Goal: Transaction & Acquisition: Obtain resource

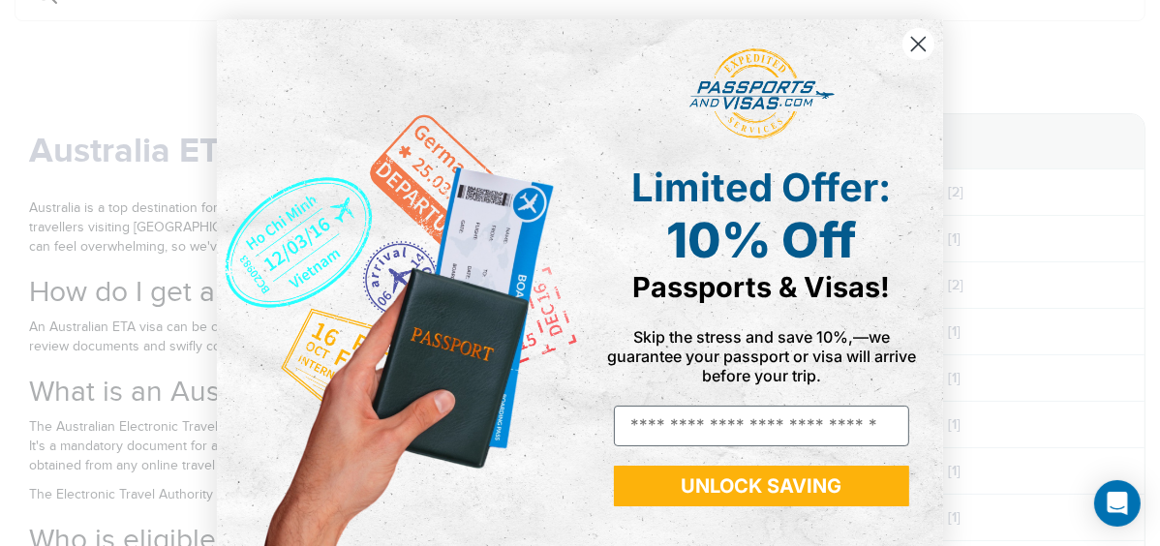
scroll to position [29, 0]
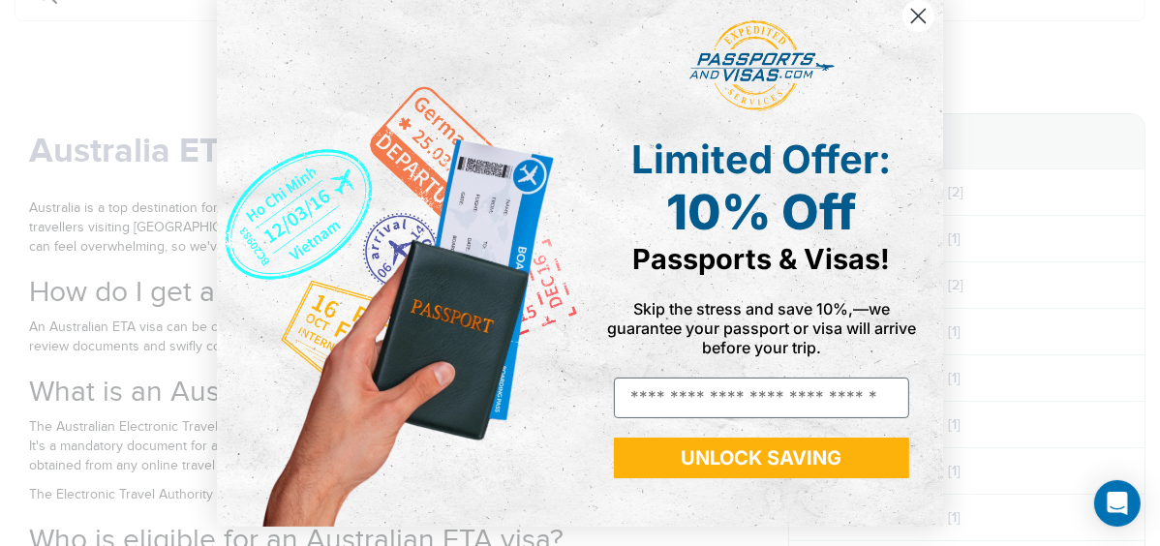
click at [919, 15] on circle "Close dialog" at bounding box center [918, 16] width 32 height 32
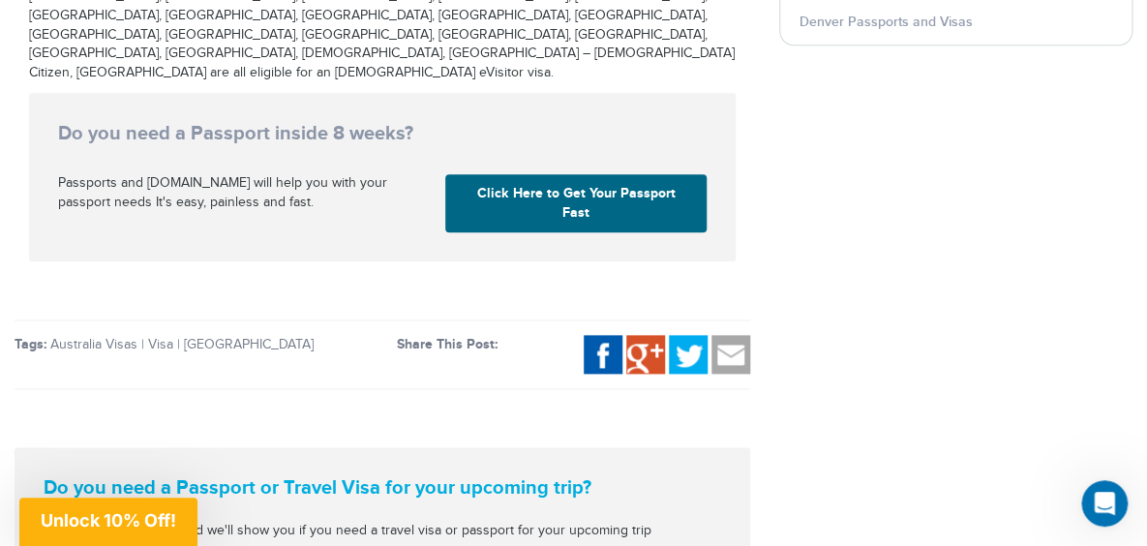
scroll to position [3197, 0]
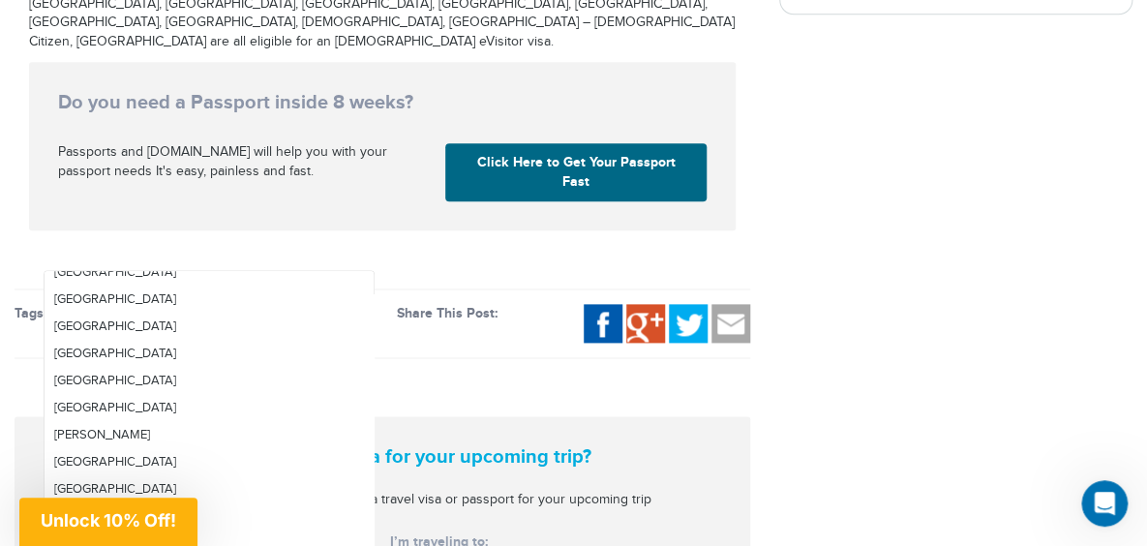
scroll to position [949, 0]
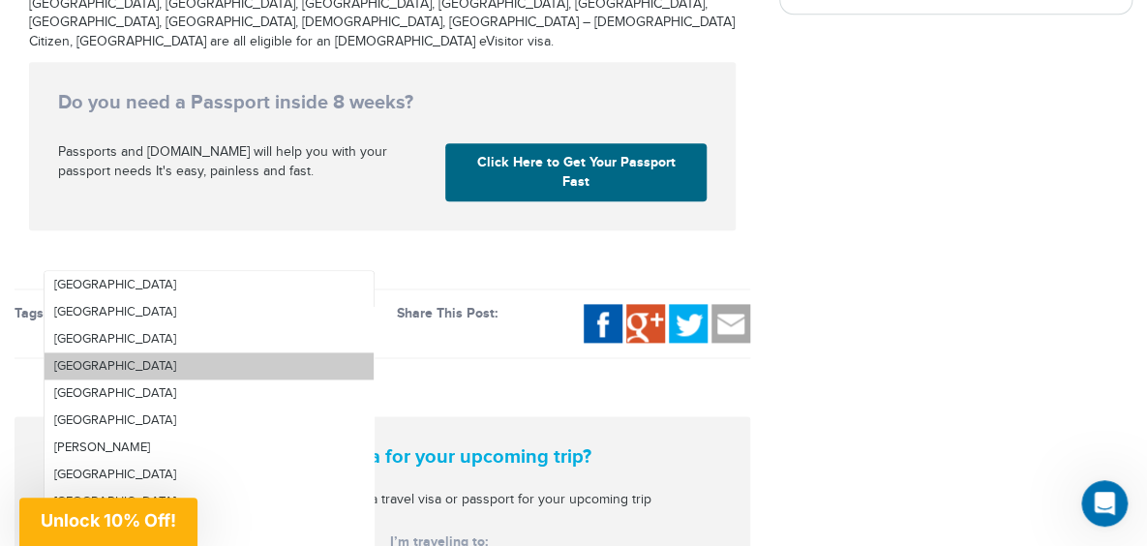
click at [81, 358] on span "[GEOGRAPHIC_DATA]" at bounding box center [115, 365] width 122 height 15
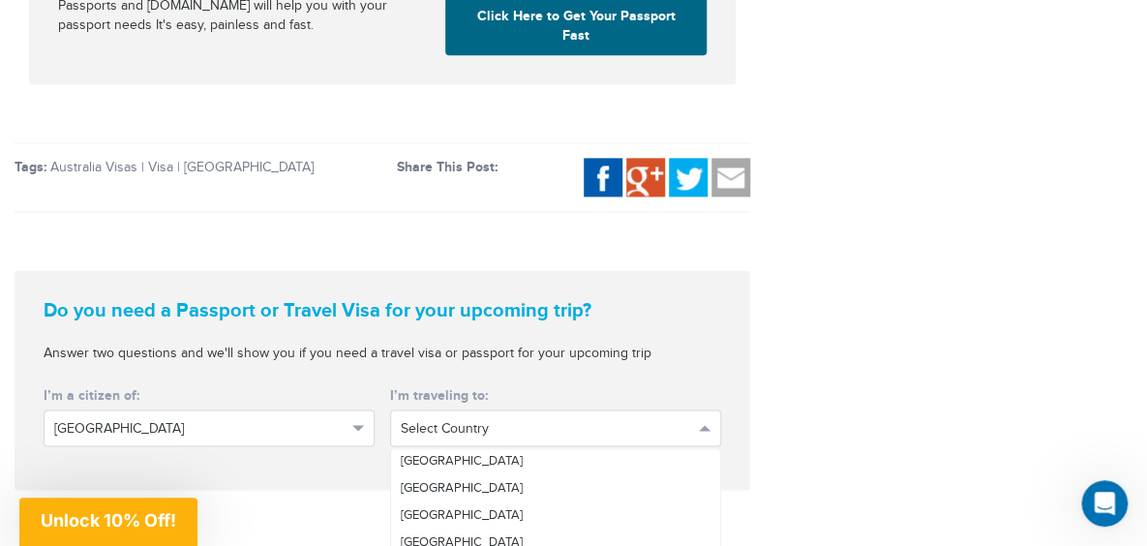
scroll to position [3656, 0]
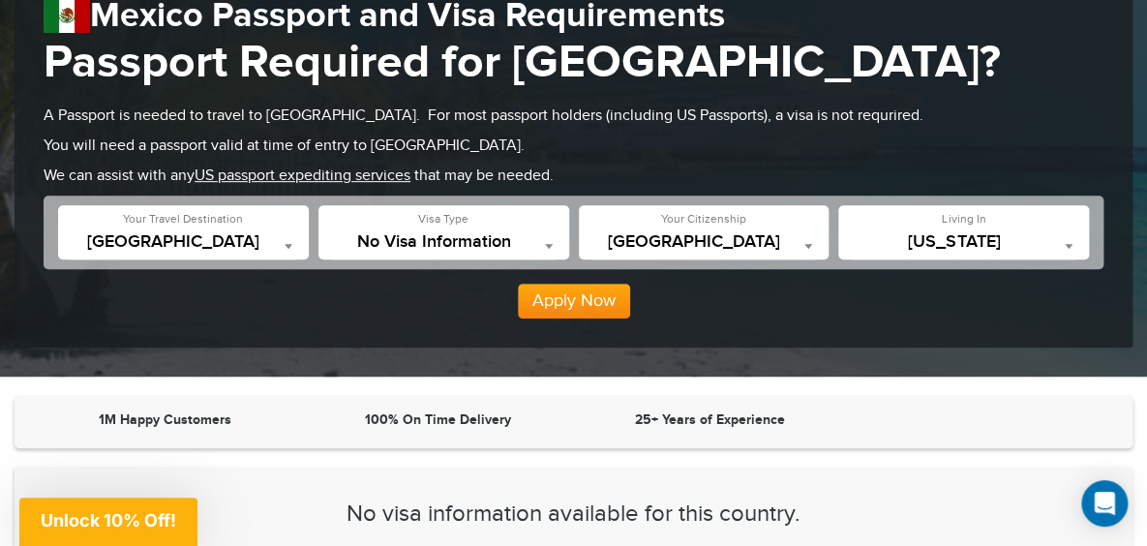
scroll to position [234, 0]
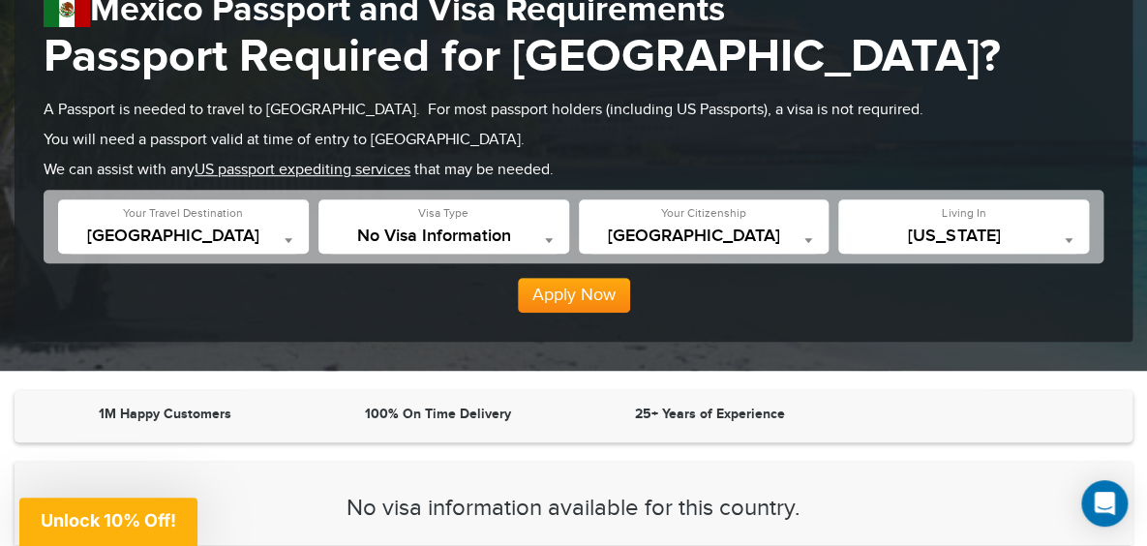
click at [1064, 234] on span at bounding box center [1068, 240] width 19 height 25
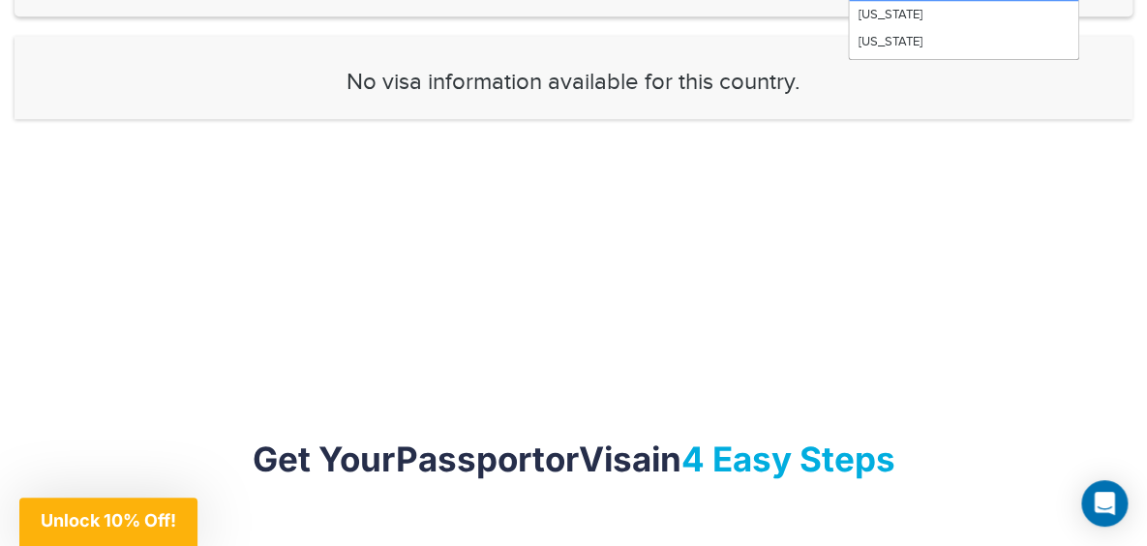
scroll to position [675, 0]
